Goal: Task Accomplishment & Management: Use online tool/utility

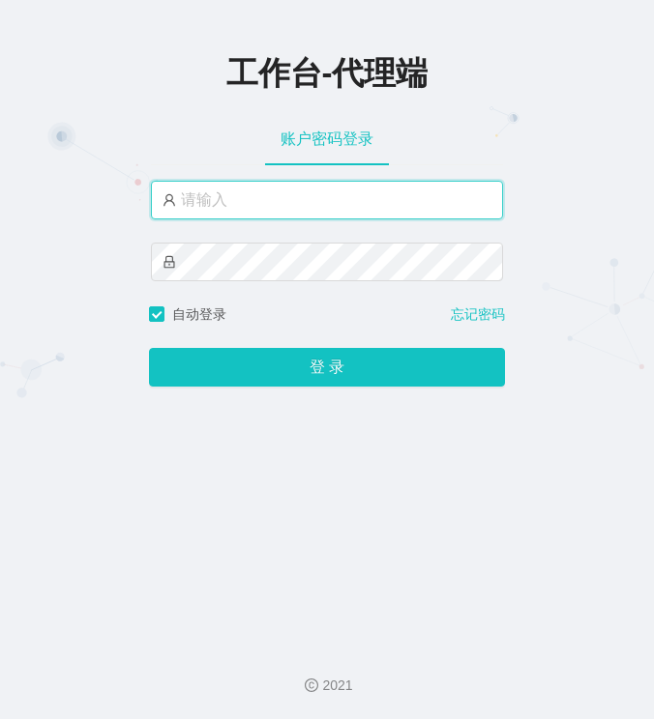
type input "azhong03"
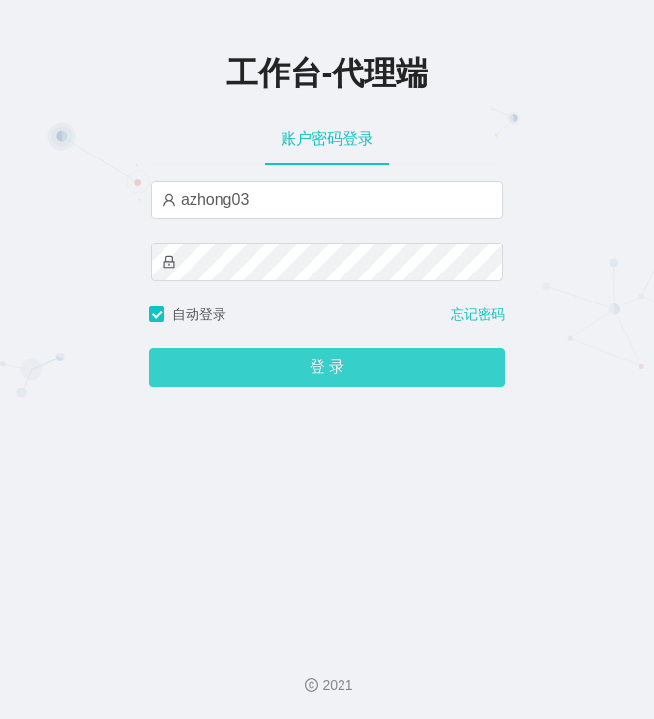
click at [271, 377] on button "登 录" at bounding box center [327, 367] width 356 height 39
